Goal: Check status

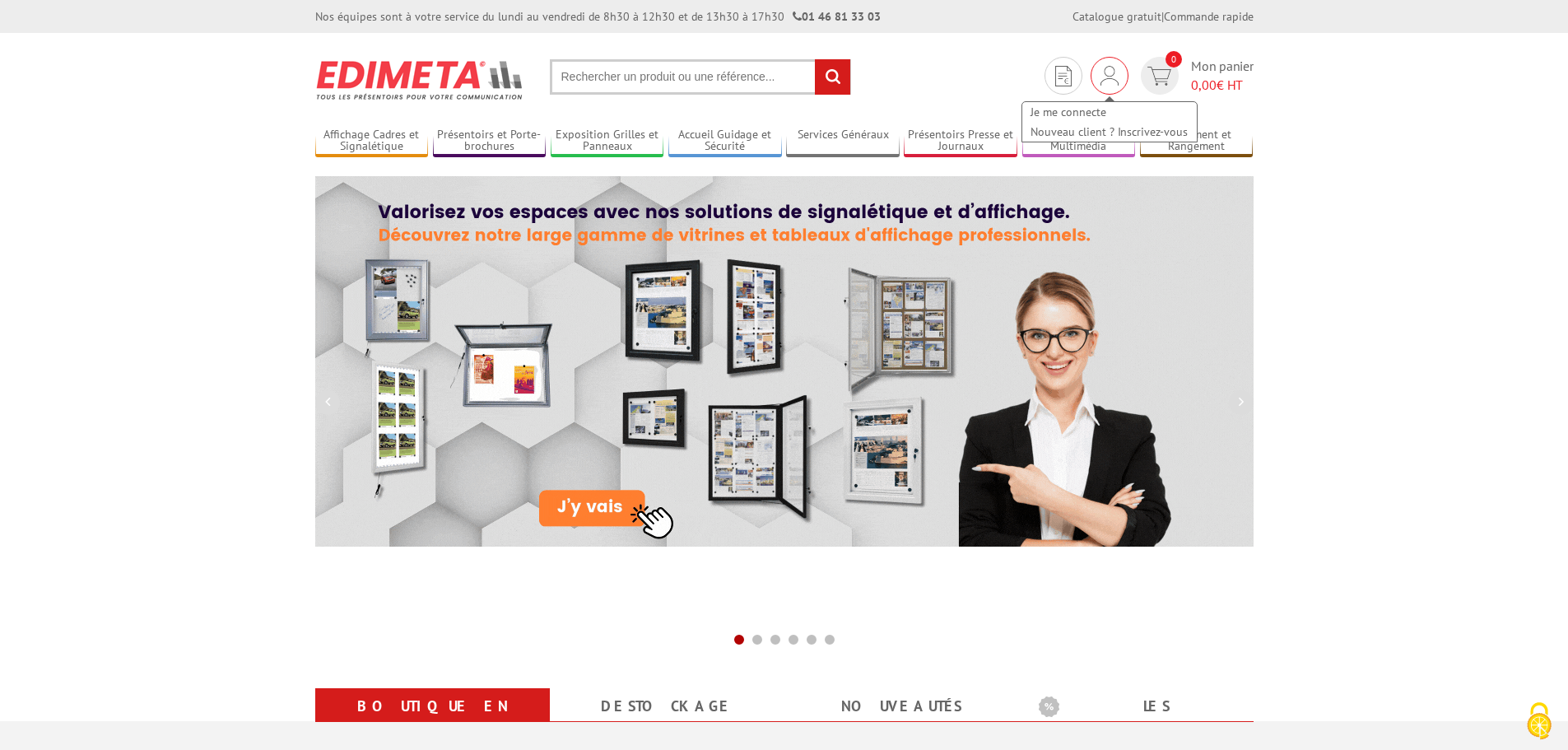
click at [1105, 79] on img at bounding box center [1109, 76] width 18 height 20
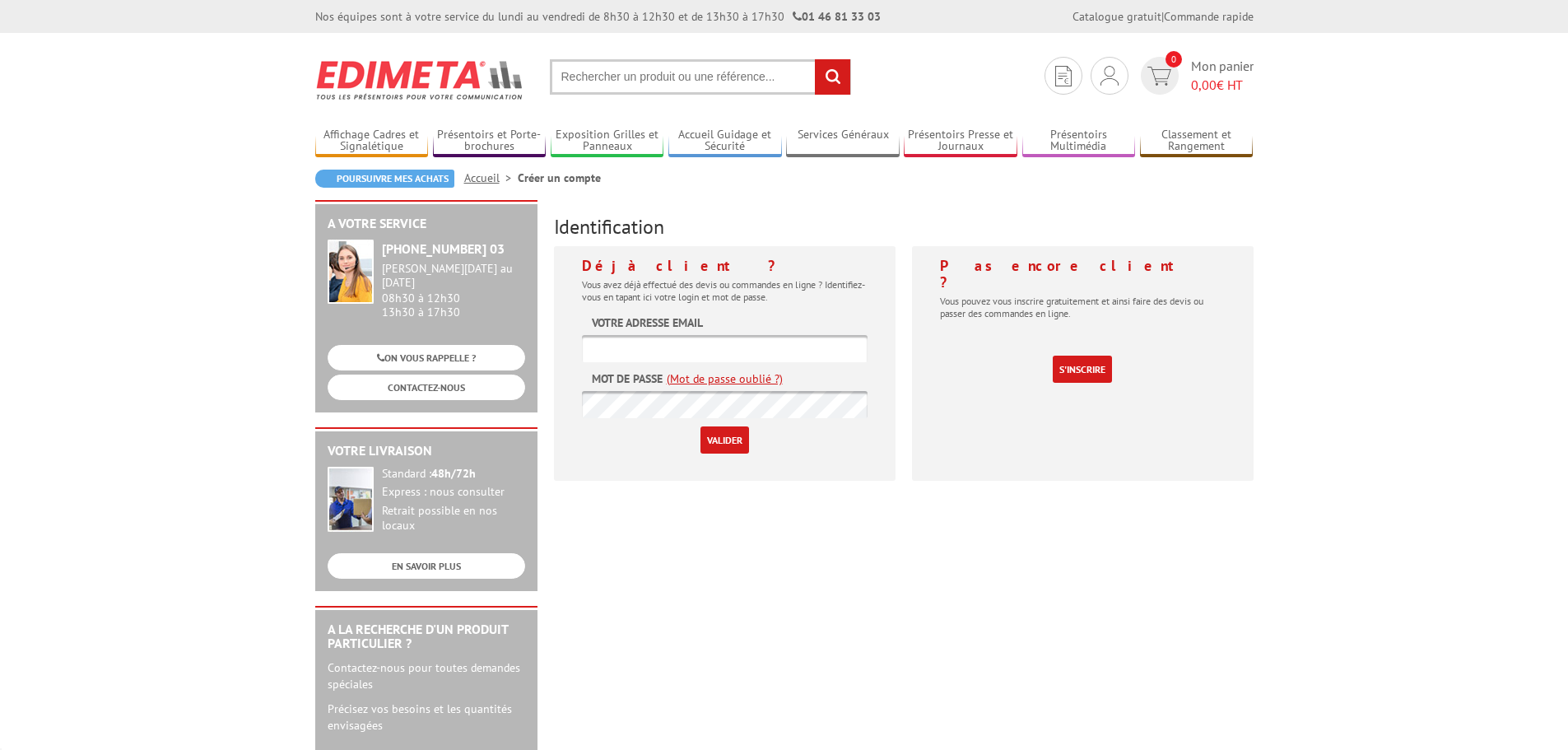
type input "elora@adp-enseignes.com"
click at [672, 347] on input "elora@adp-enseignes.com" at bounding box center [725, 349] width 286 height 27
click at [713, 454] on div "Déjà client ? Vous avez déjà effectué des devis ou commandes en ligne ? Identif…" at bounding box center [725, 363] width 342 height 234
click at [718, 439] on input "Valider" at bounding box center [724, 439] width 48 height 27
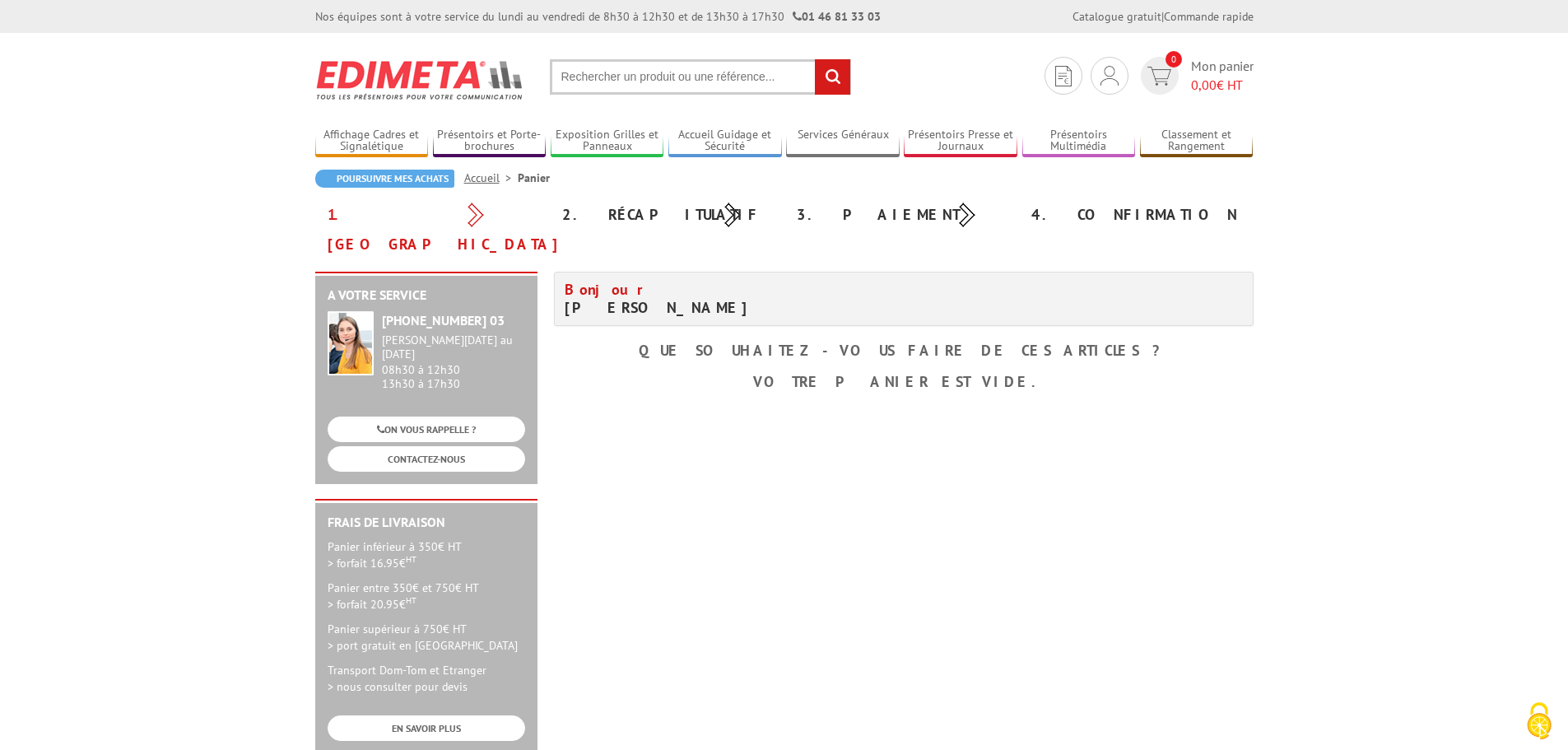
click at [940, 341] on b "Que souhaitez-vous faire de ces articles ?" at bounding box center [904, 350] width 529 height 19
click at [619, 281] on h4 "Bonjour Mme. GOURAUD Elora" at bounding box center [727, 299] width 327 height 36
click at [1079, 133] on link "Mes devis & commandes" at bounding box center [1110, 132] width 175 height 20
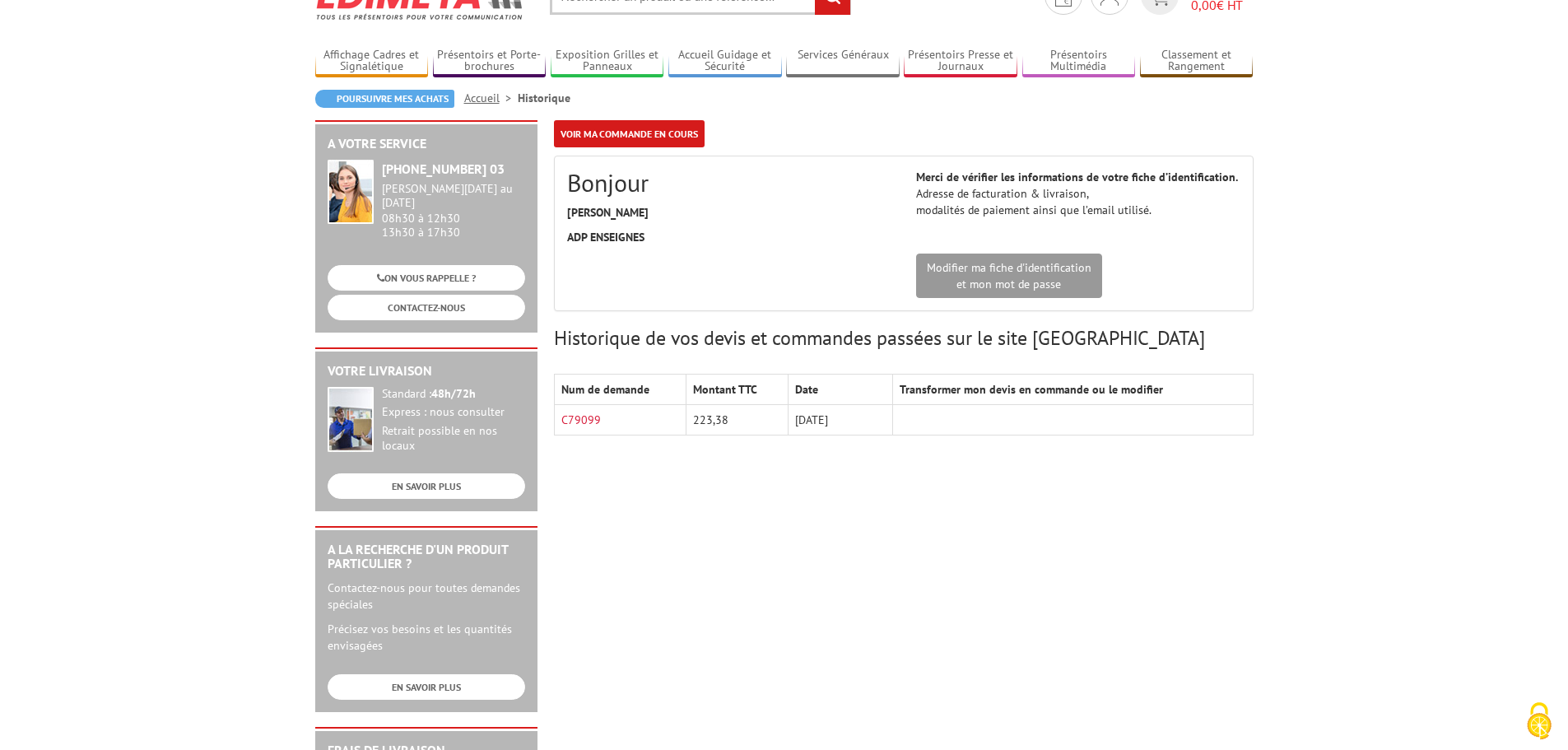
scroll to position [82, 0]
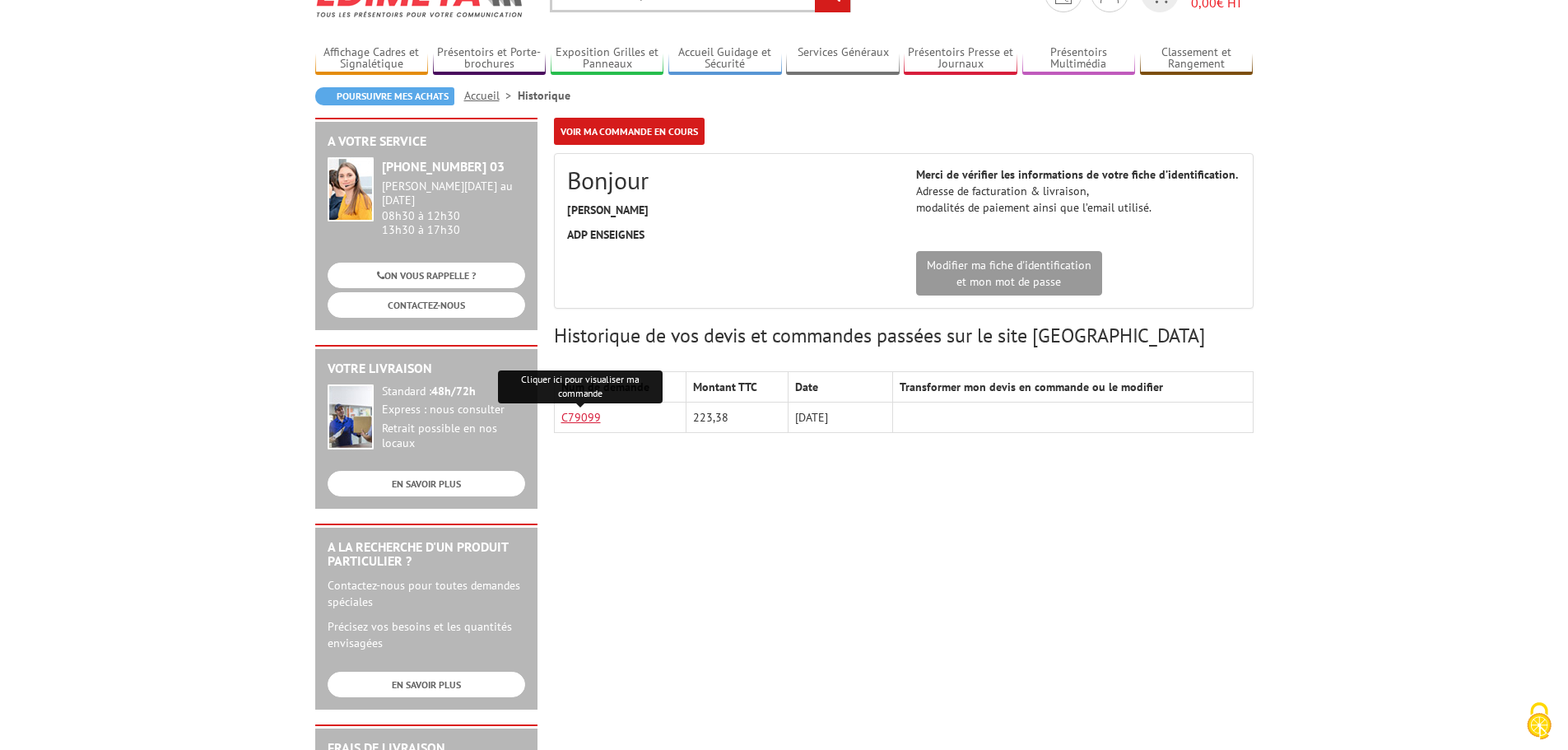
click at [589, 419] on link "C79099" at bounding box center [580, 417] width 40 height 14
